Goal: Task Accomplishment & Management: Manage account settings

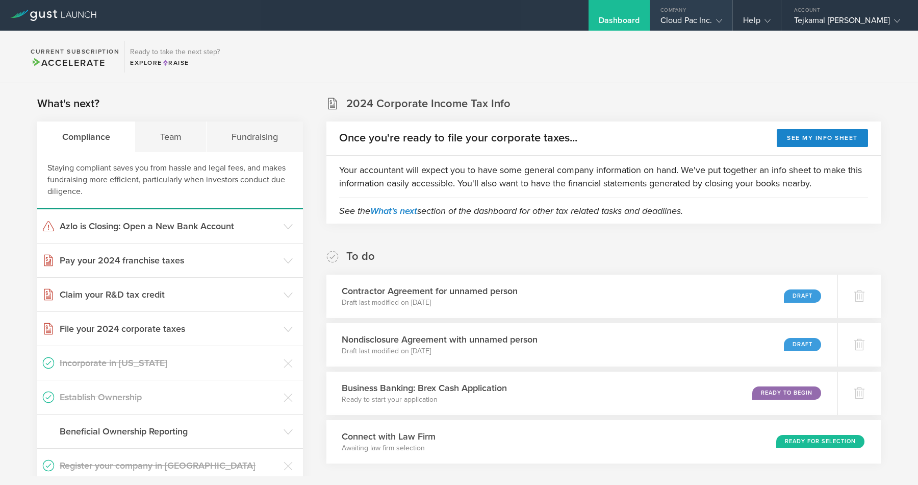
click at [722, 23] on gust-icon at bounding box center [717, 20] width 10 height 10
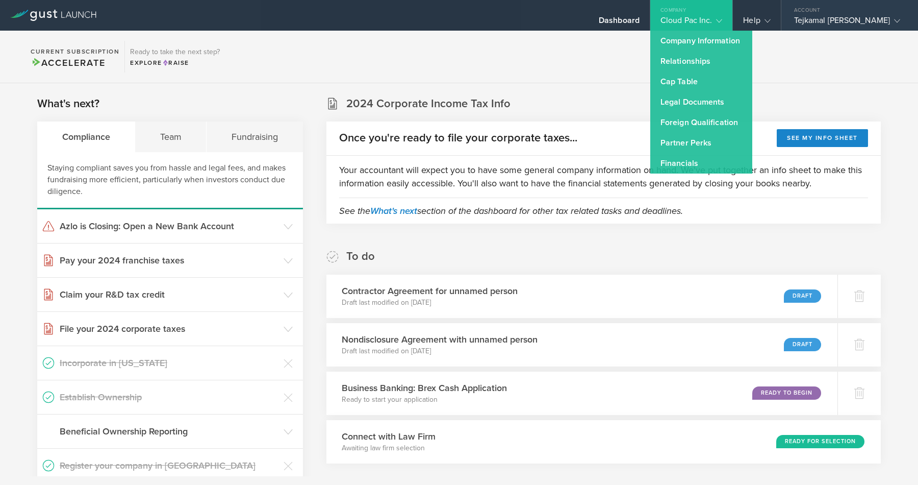
click at [890, 19] on gust-icon at bounding box center [895, 20] width 10 height 10
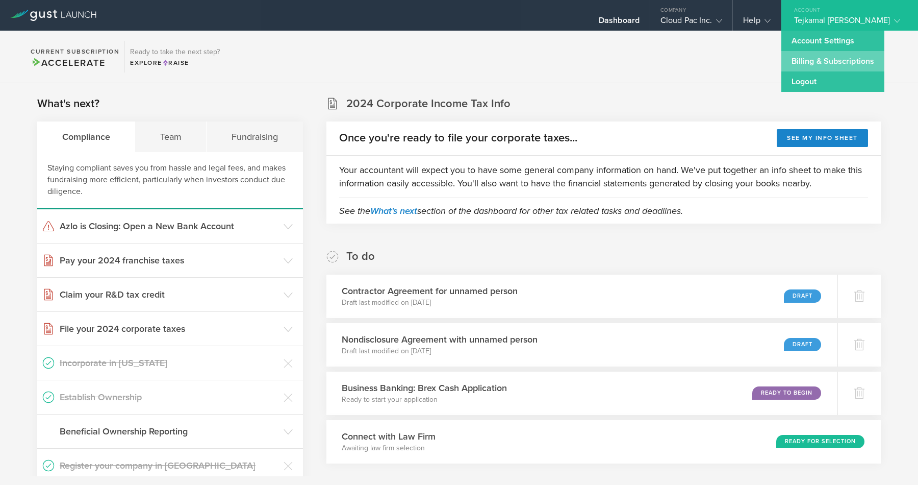
click at [854, 57] on link "Billing & Subscriptions" at bounding box center [832, 61] width 103 height 20
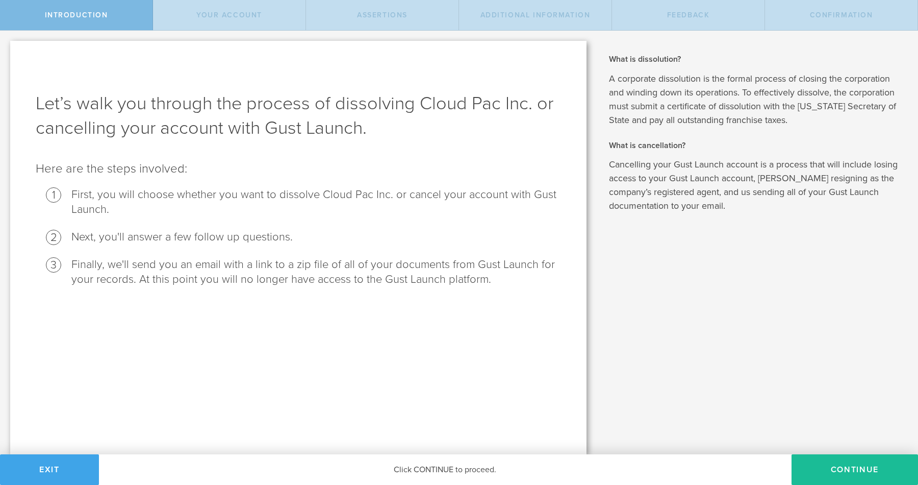
click at [46, 460] on button "Exit" at bounding box center [49, 469] width 99 height 31
